Goal: Information Seeking & Learning: Understand process/instructions

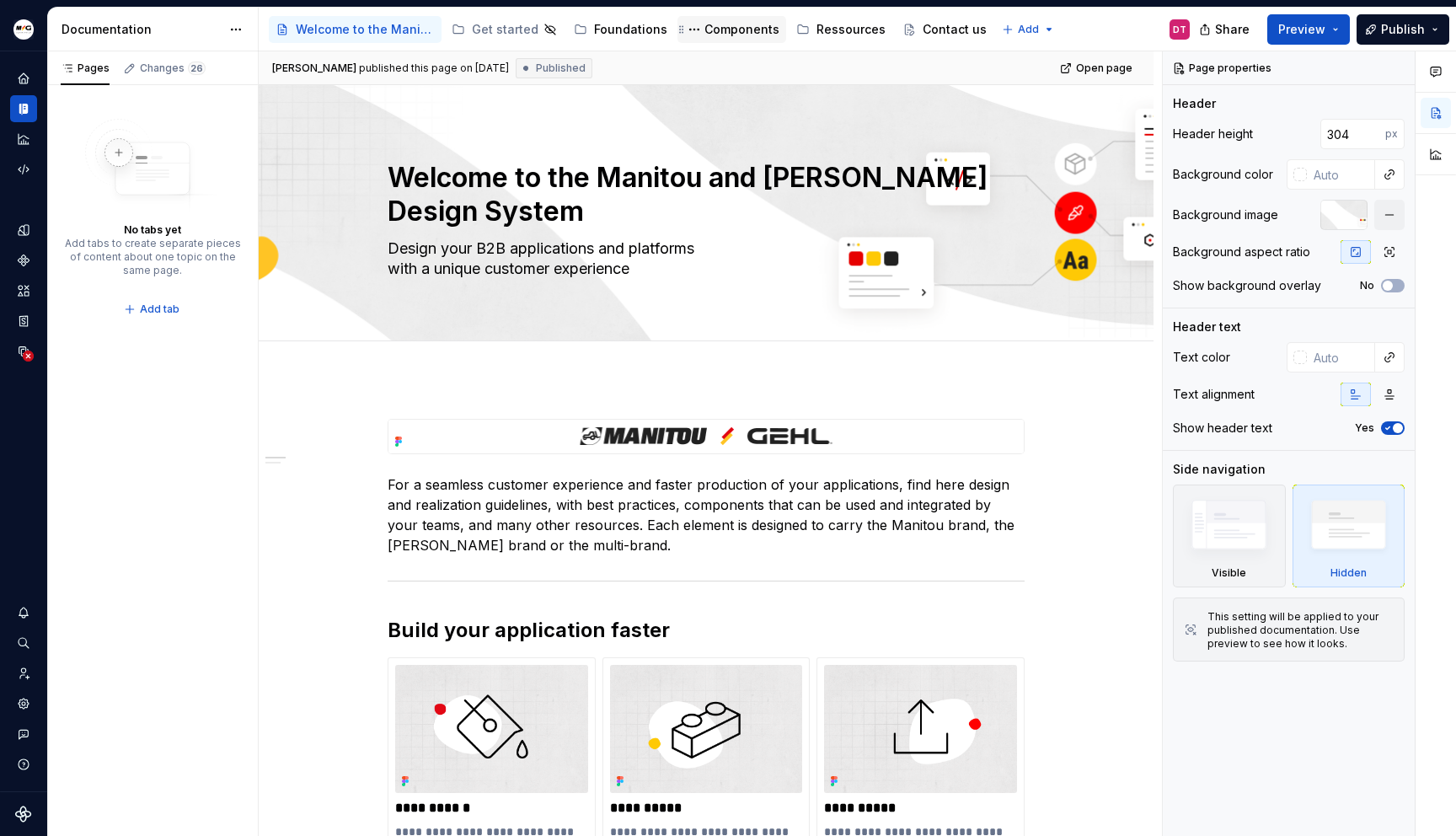
click at [729, 28] on div "Components" at bounding box center [742, 29] width 75 height 17
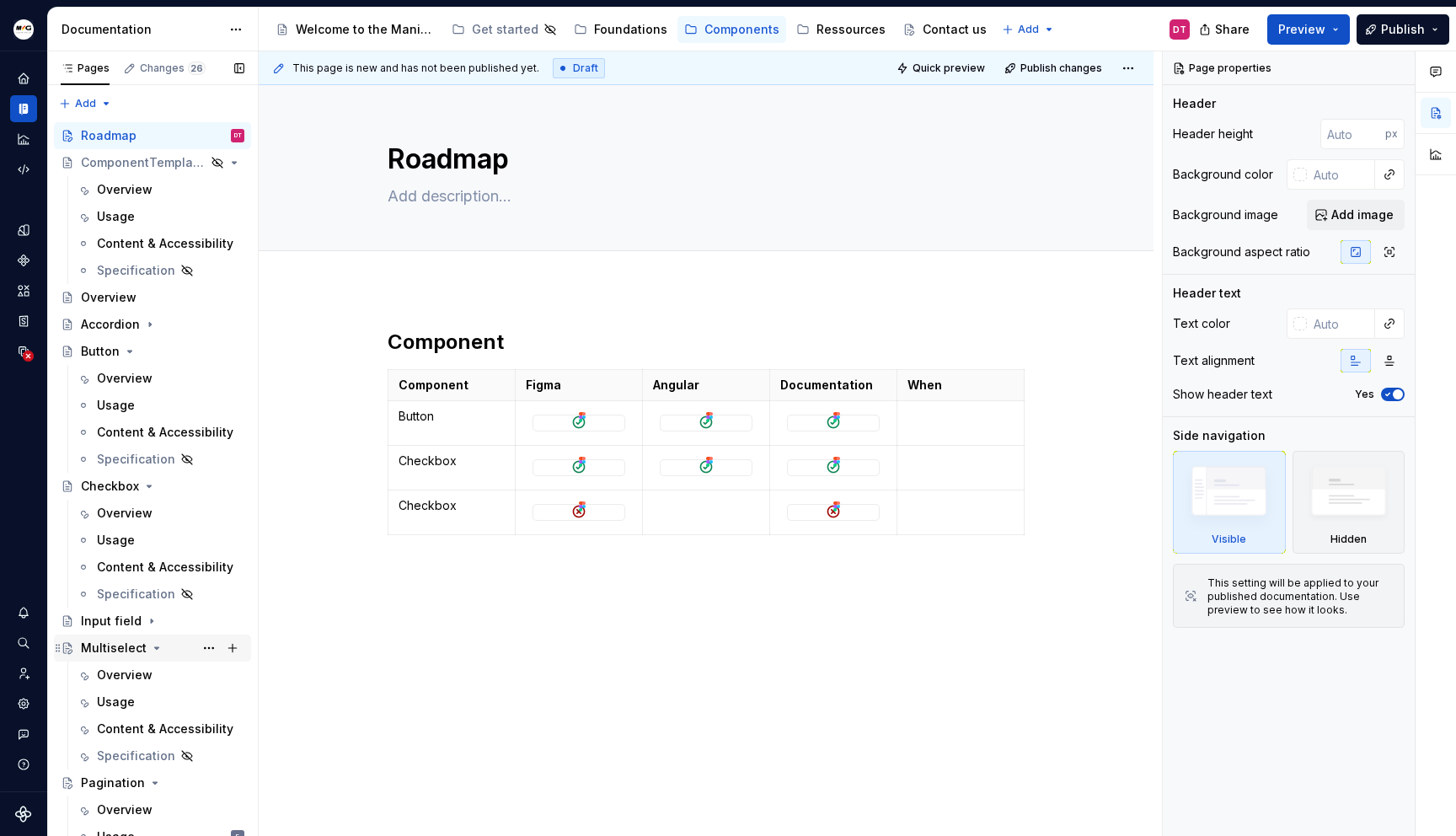
click at [118, 649] on div "Multiselect" at bounding box center [114, 648] width 66 height 17
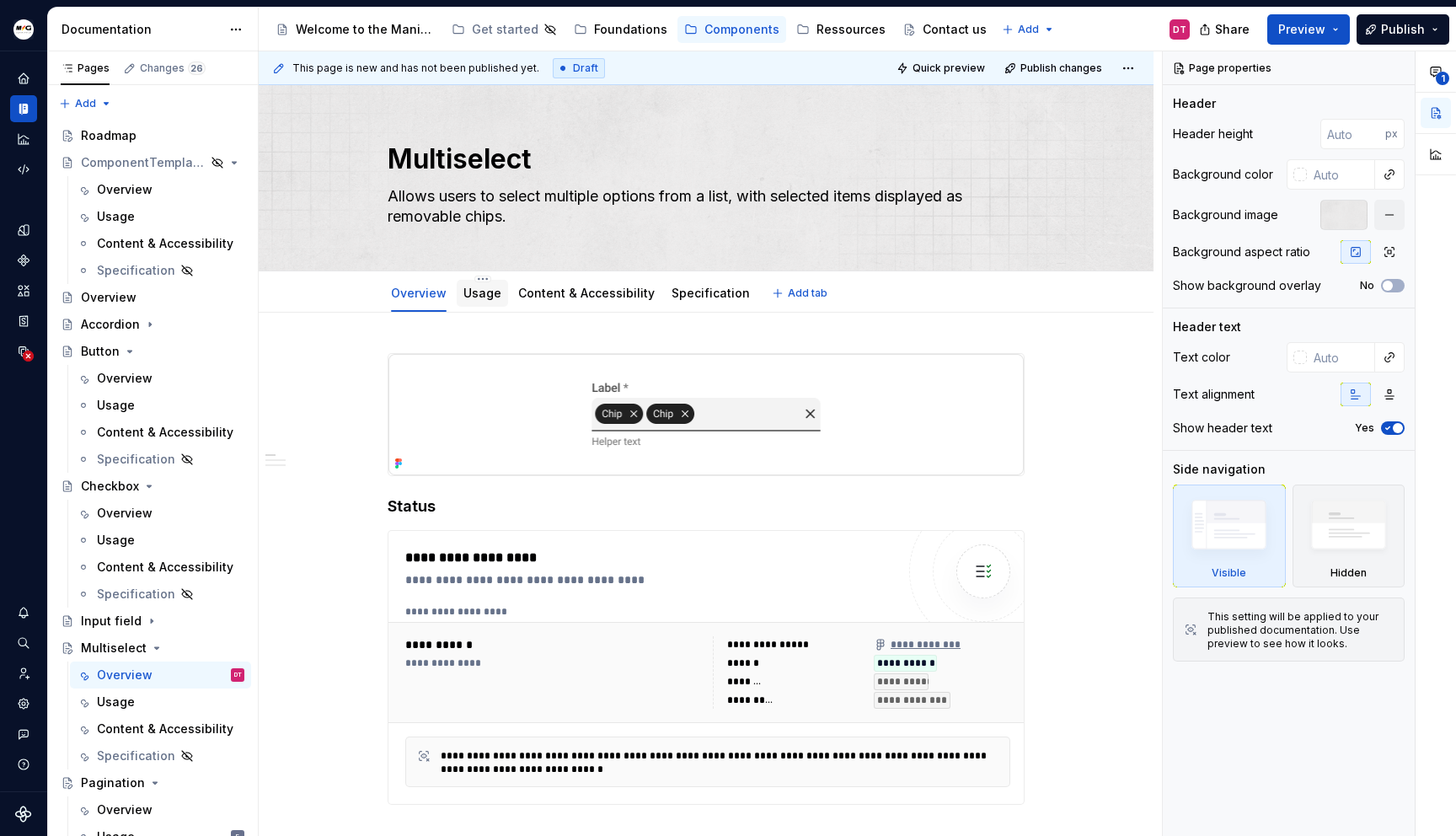
click at [479, 297] on link "Usage" at bounding box center [482, 293] width 38 height 15
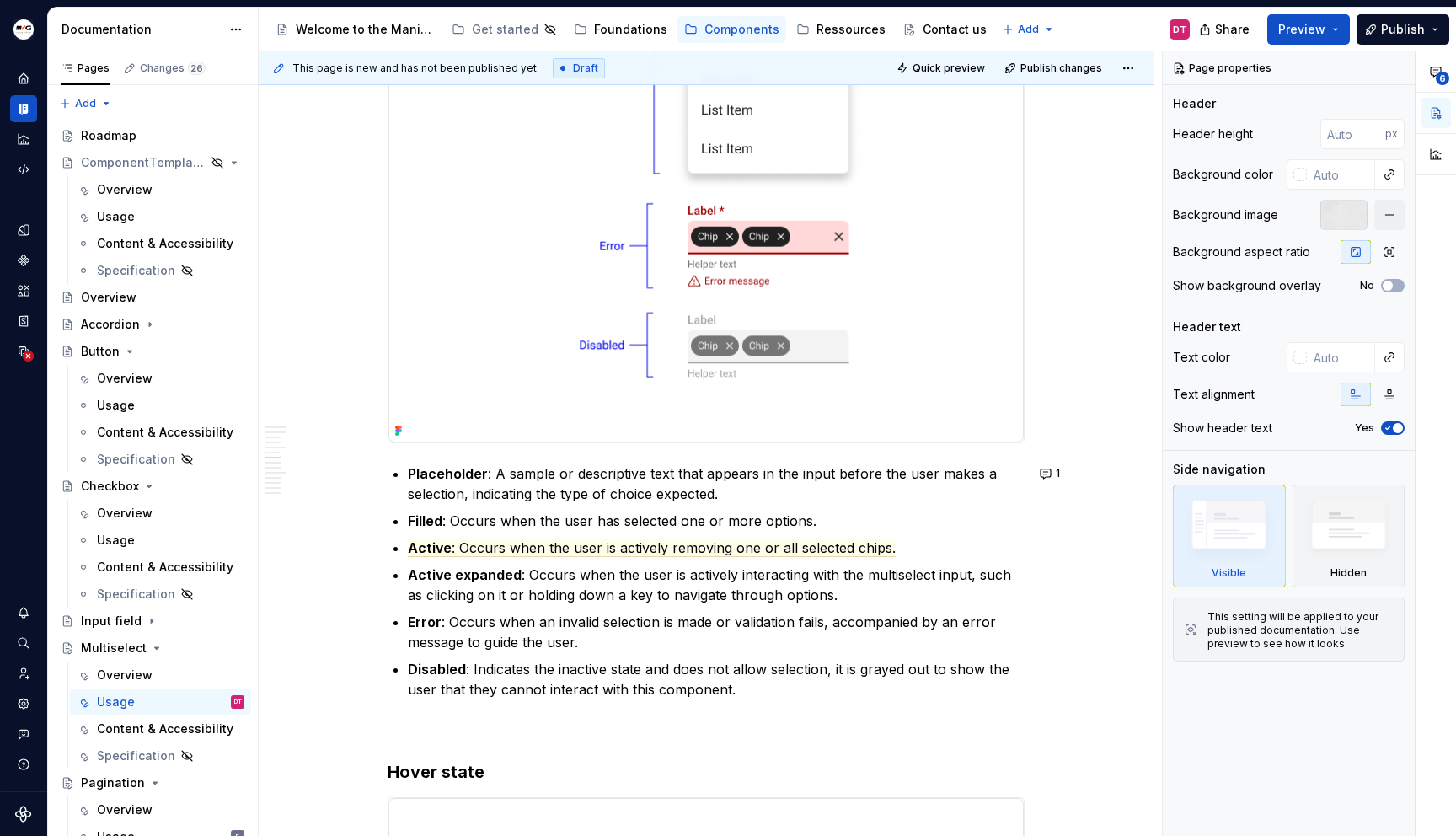
scroll to position [1945, 0]
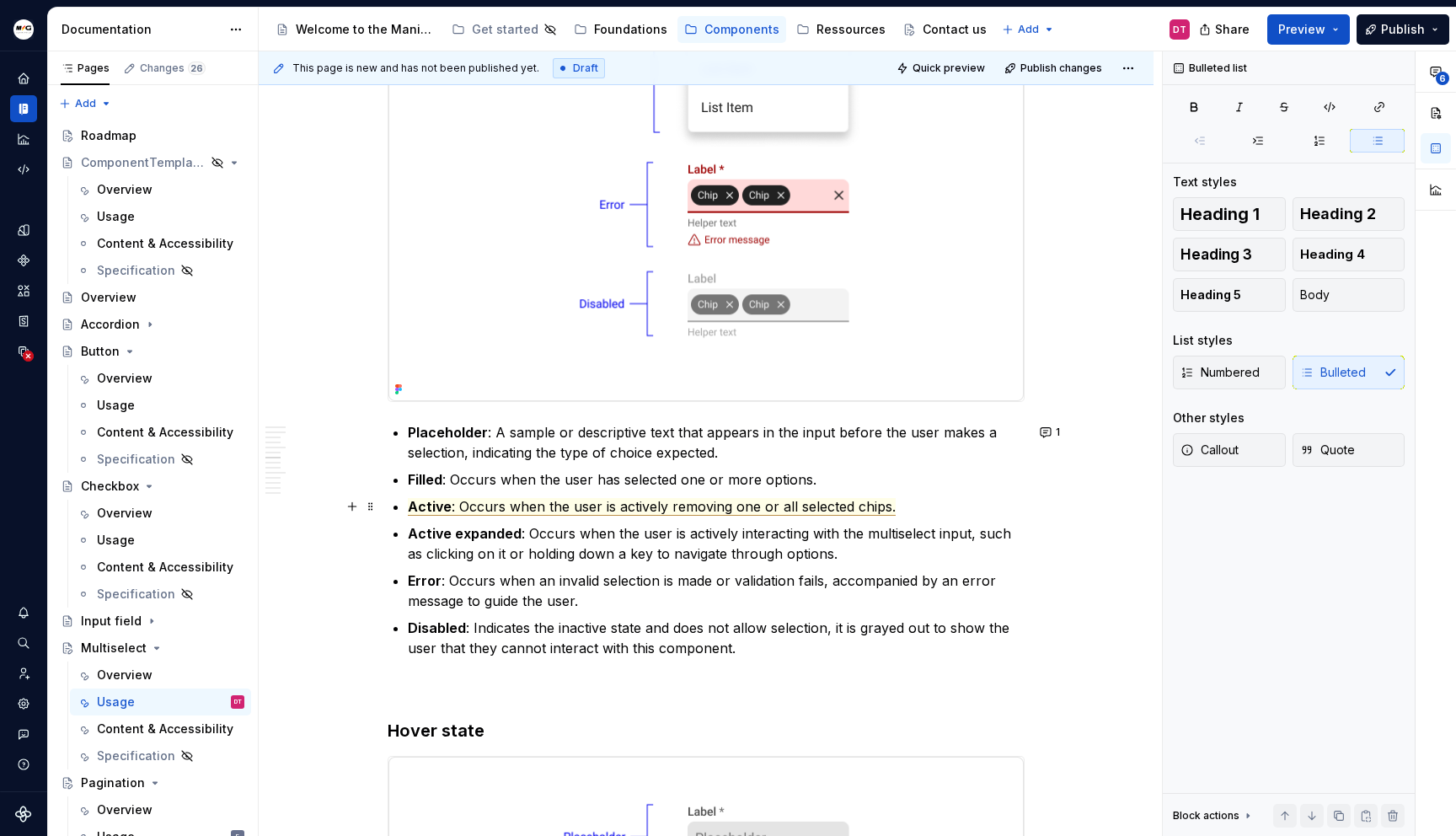
click at [814, 506] on span ": Occurs when the user is actively removing one or all selected chips." at bounding box center [674, 506] width 445 height 17
click at [127, 674] on div "Overview" at bounding box center [125, 675] width 56 height 17
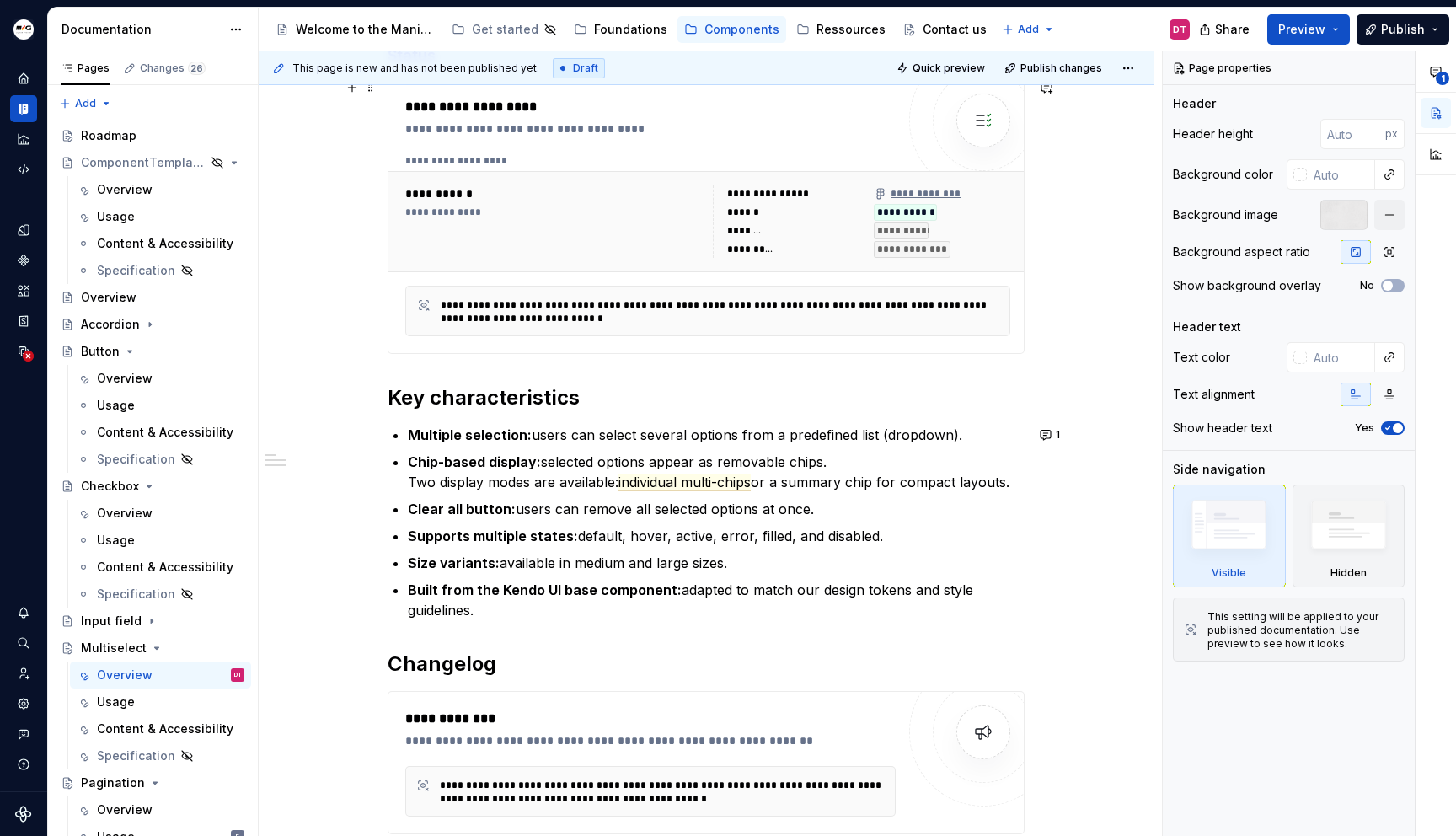
scroll to position [458, 0]
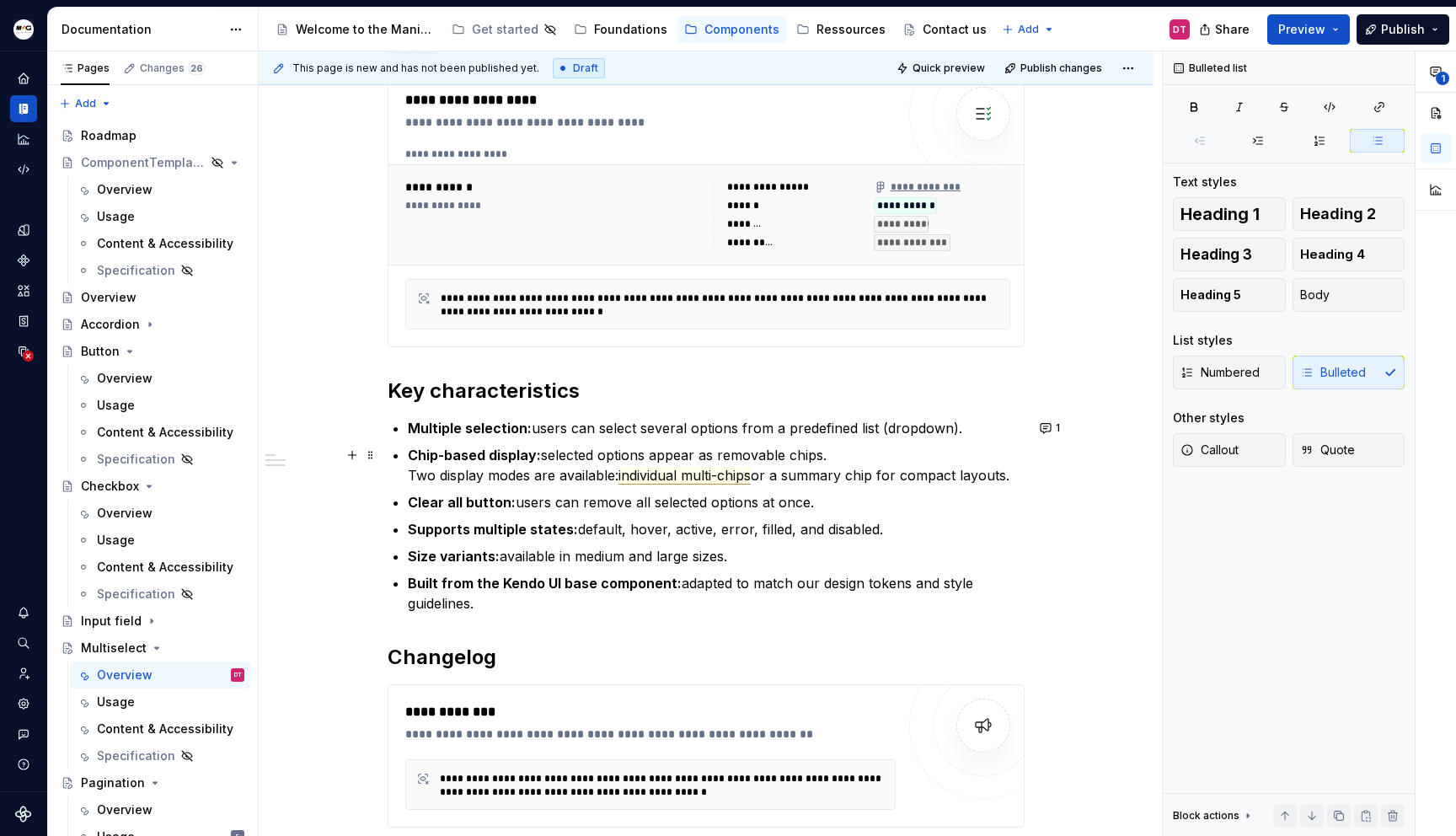
click at [656, 475] on span "individual multi-chips" at bounding box center [684, 475] width 132 height 17
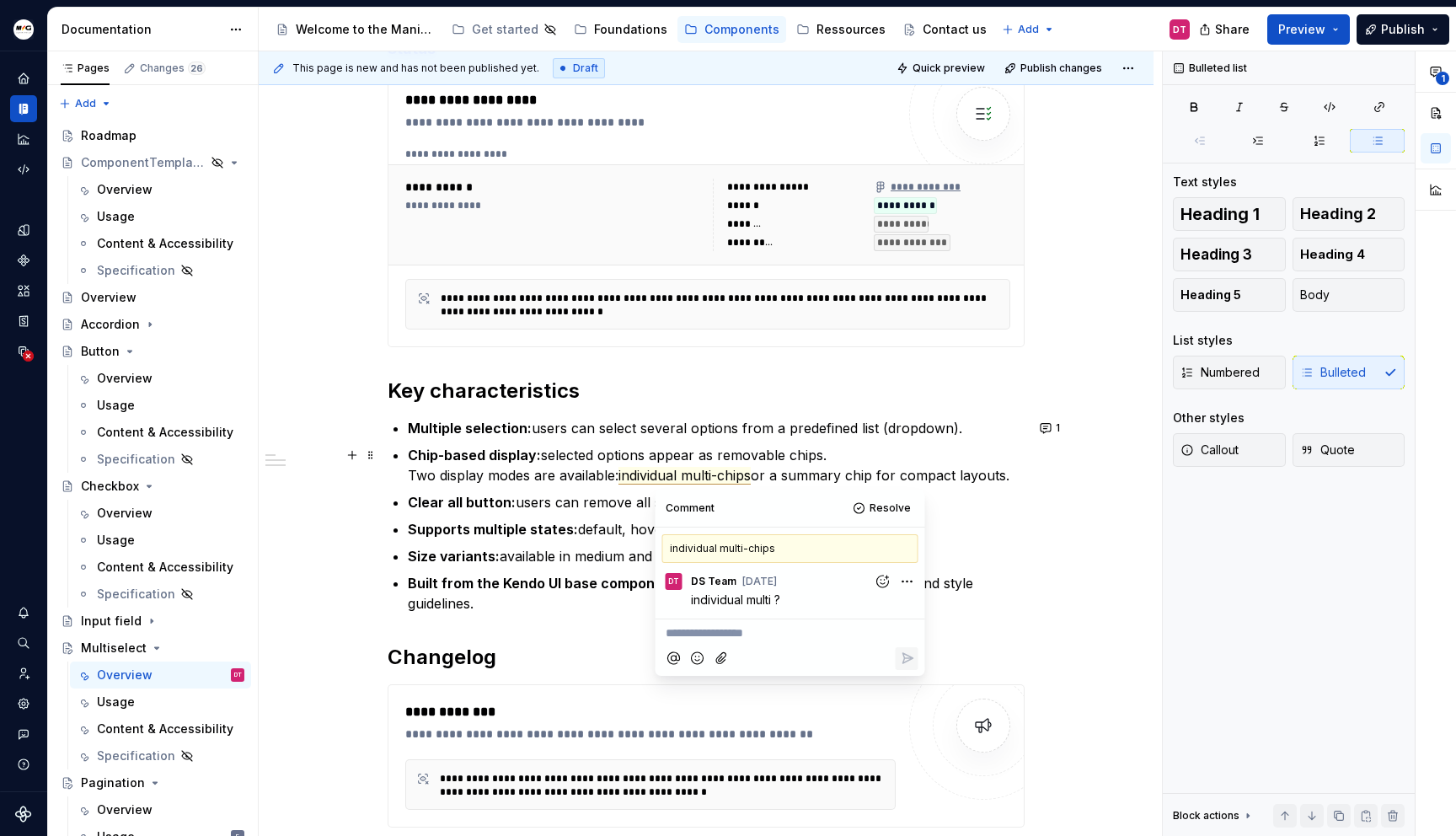
type textarea "*"
